Goal: Task Accomplishment & Management: Manage account settings

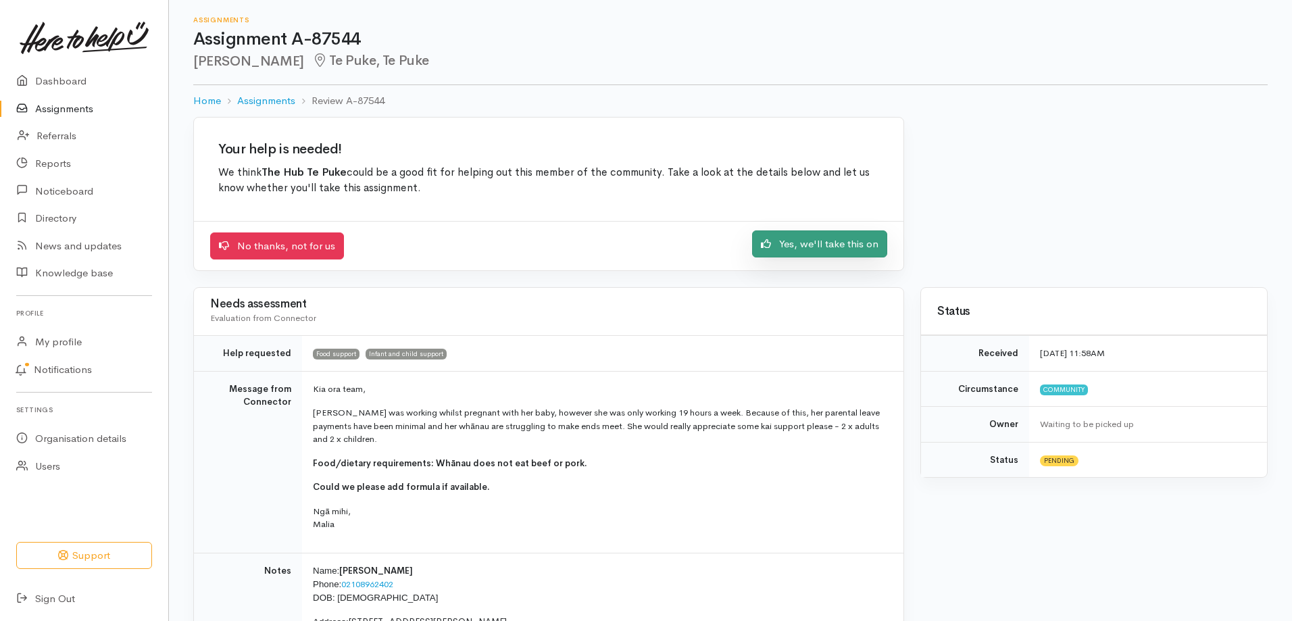
click at [862, 243] on link "Yes, we'll take this on" at bounding box center [819, 244] width 135 height 28
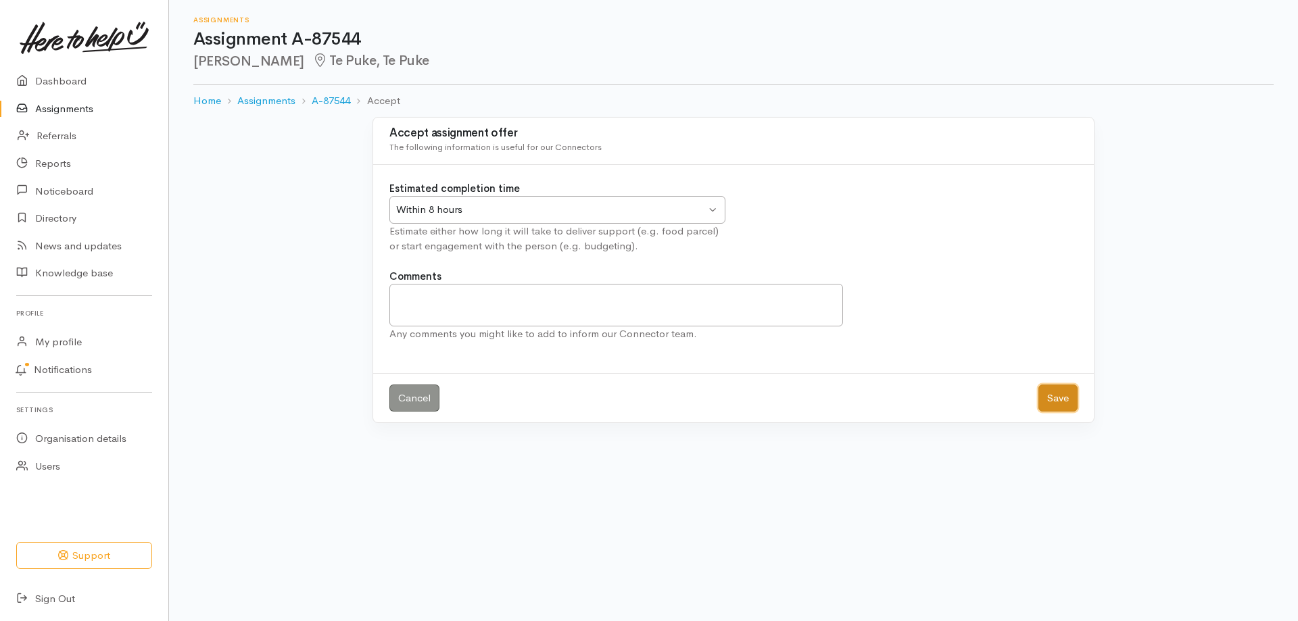
click at [1059, 401] on button "Save" at bounding box center [1057, 399] width 39 height 28
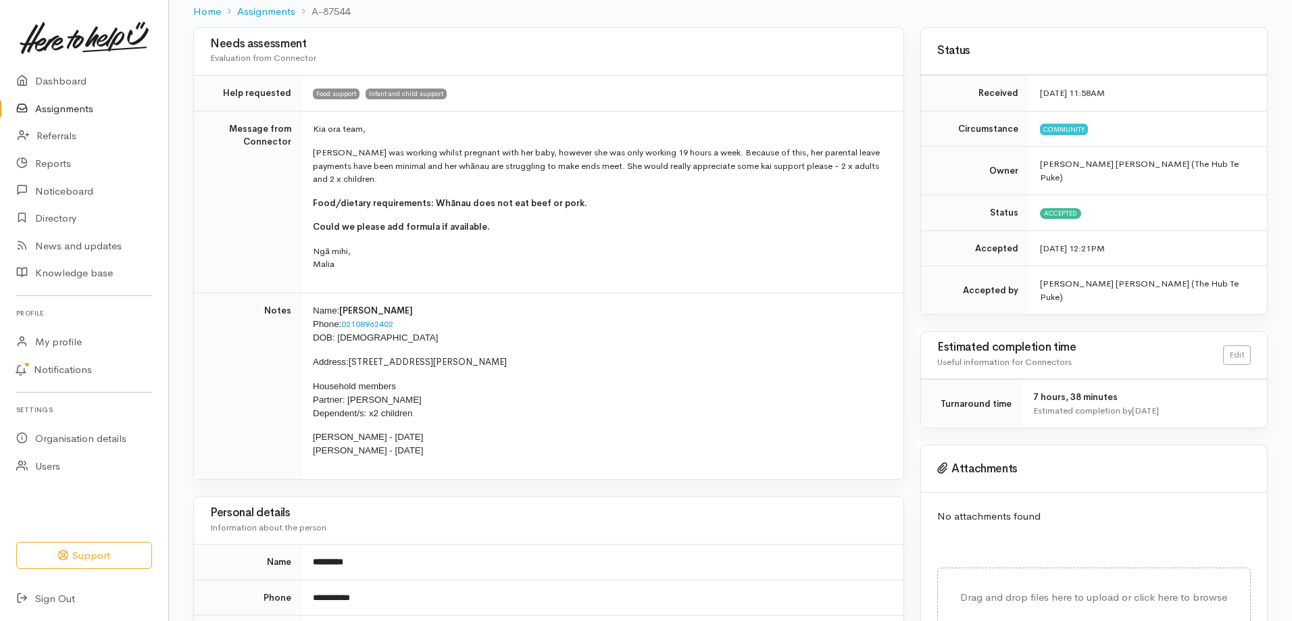
scroll to position [135, 0]
